Goal: Task Accomplishment & Management: Manage account settings

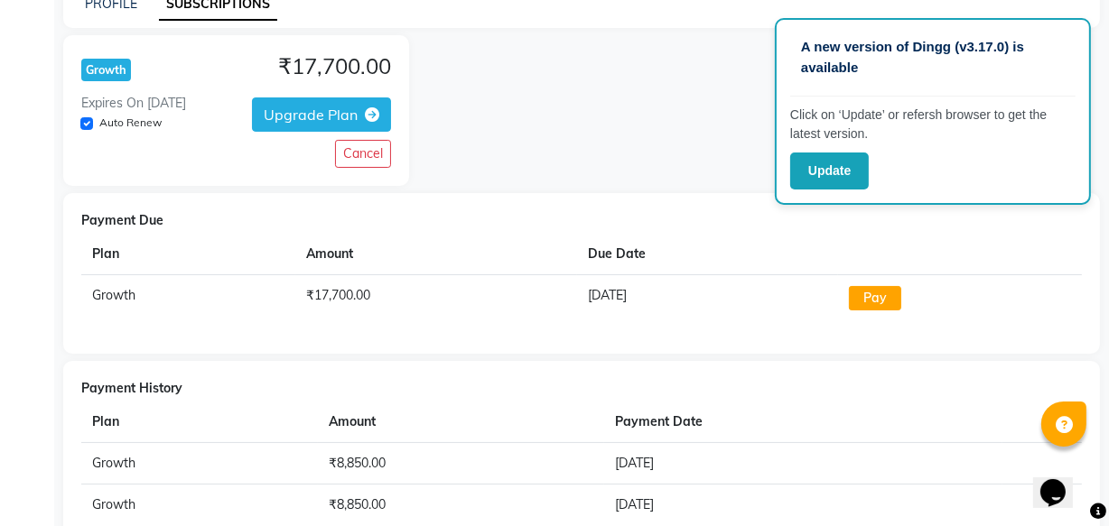
scroll to position [149, 0]
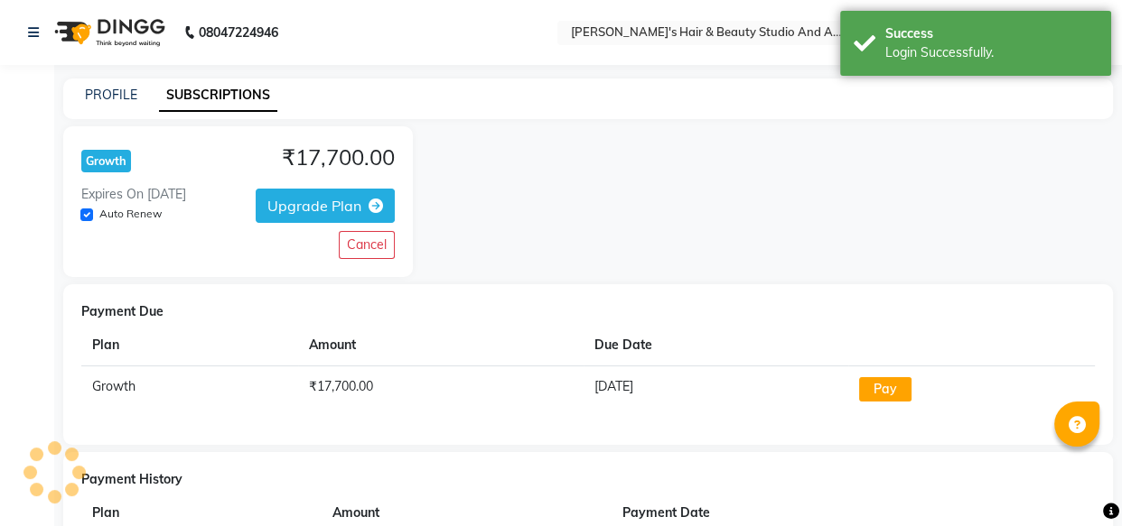
select select "en"
